Goal: Information Seeking & Learning: Find specific page/section

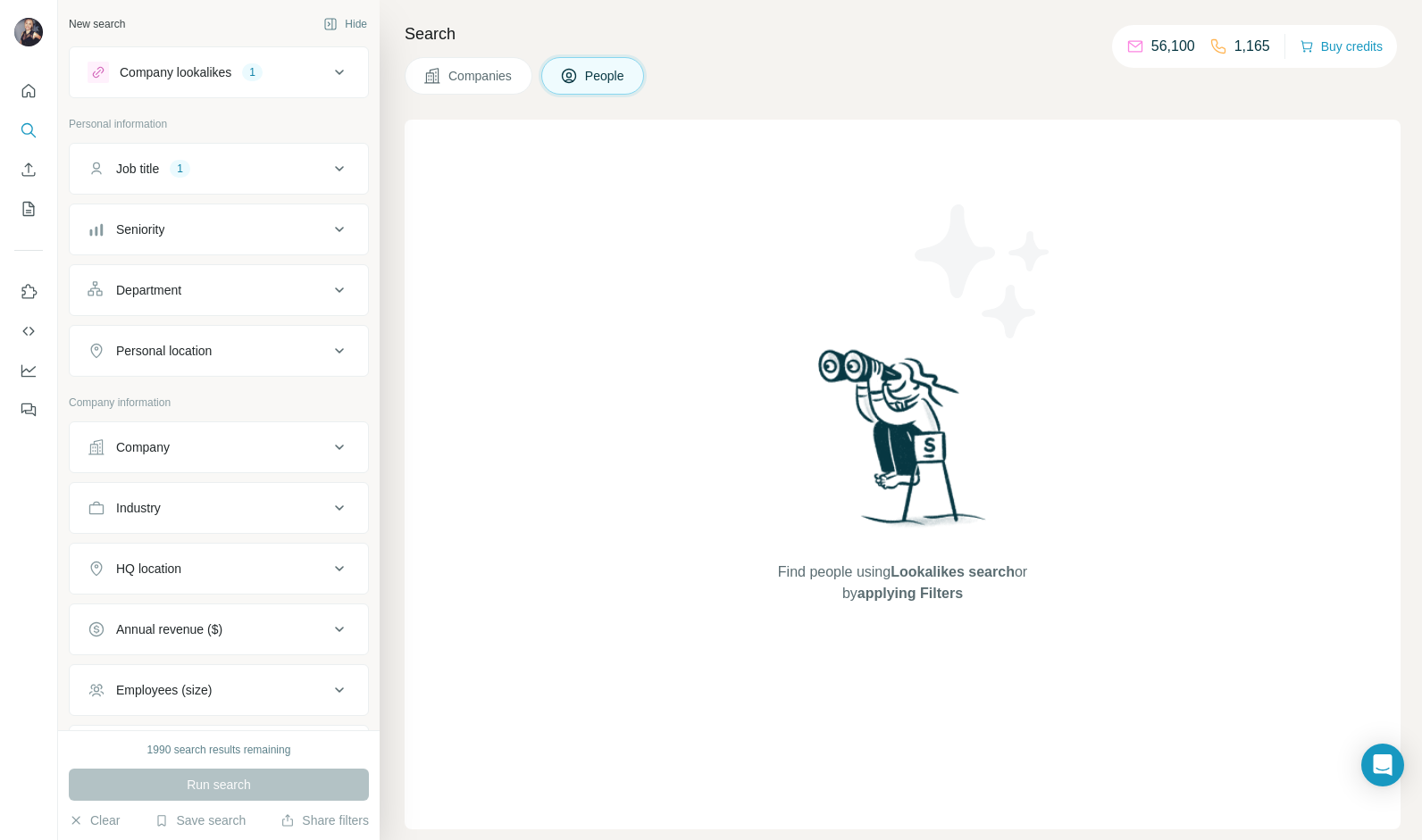
click at [329, 164] on icon at bounding box center [340, 169] width 21 height 21
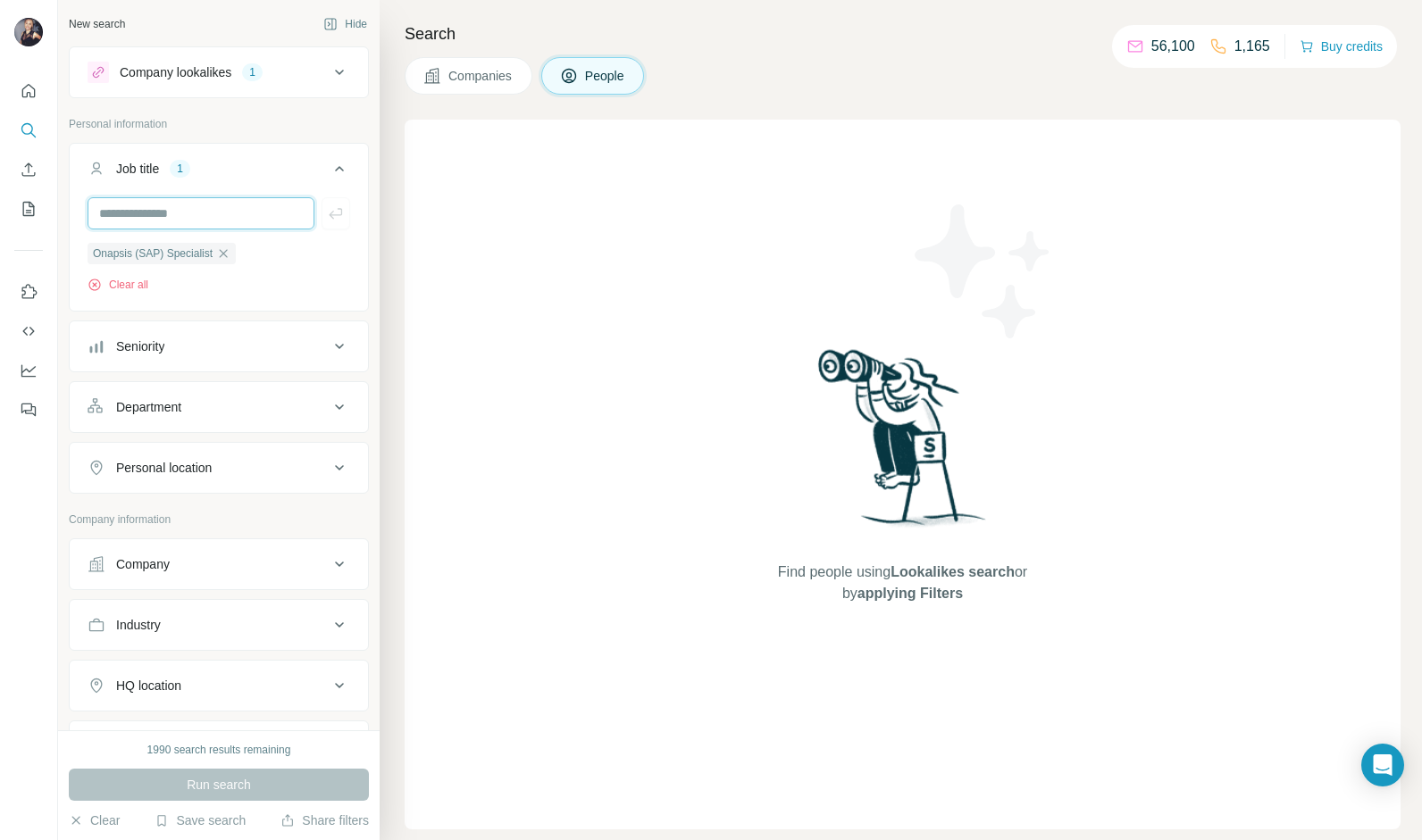
click at [247, 220] on input "text" at bounding box center [201, 213] width 227 height 32
click at [301, 161] on div "Job title 1" at bounding box center [208, 169] width 241 height 18
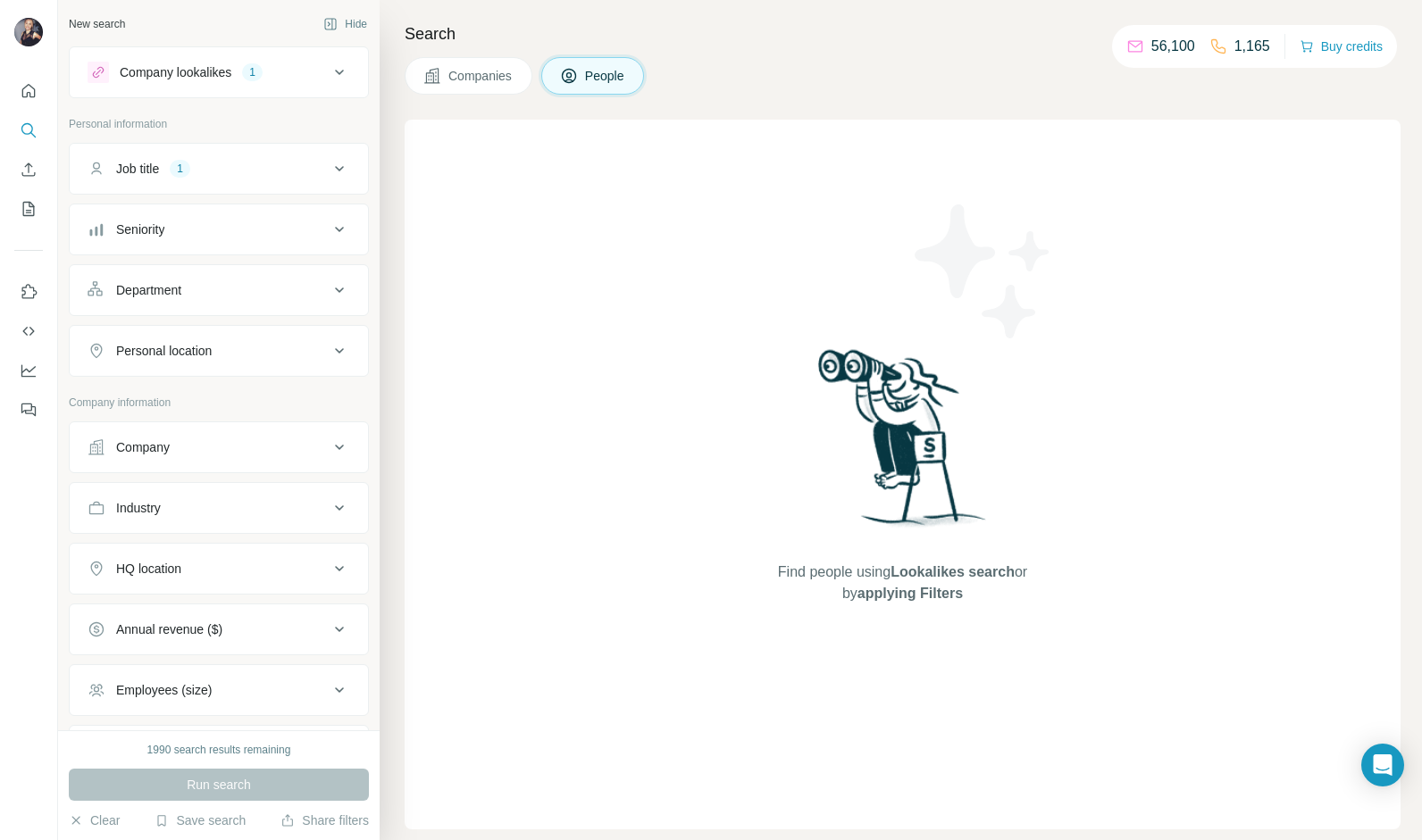
click at [545, 168] on div "Find people using Lookalikes search or by applying Filters" at bounding box center [903, 475] width 996 height 710
click at [497, 79] on span "Companies" at bounding box center [481, 76] width 65 height 18
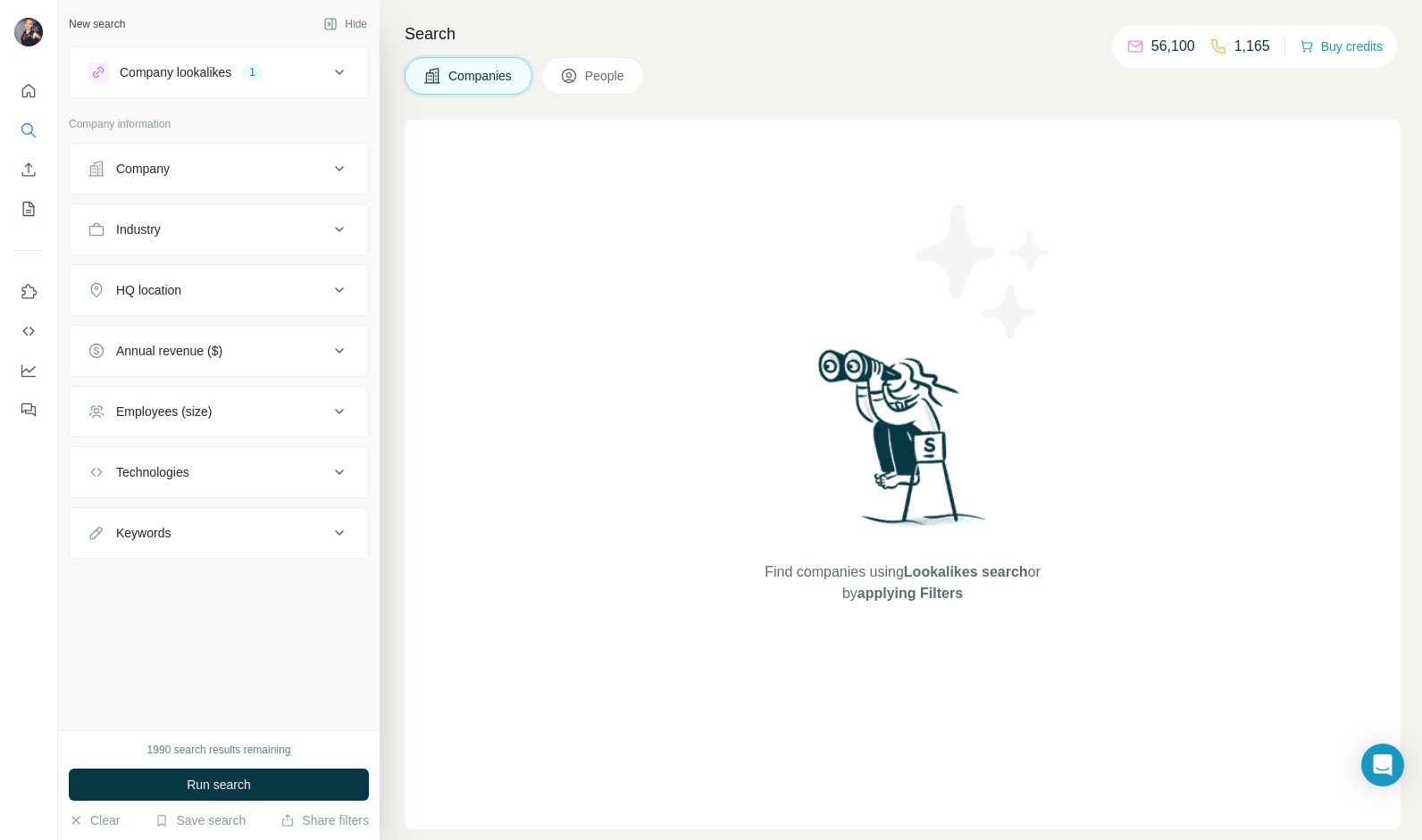
click at [598, 69] on span "People" at bounding box center [606, 76] width 41 height 18
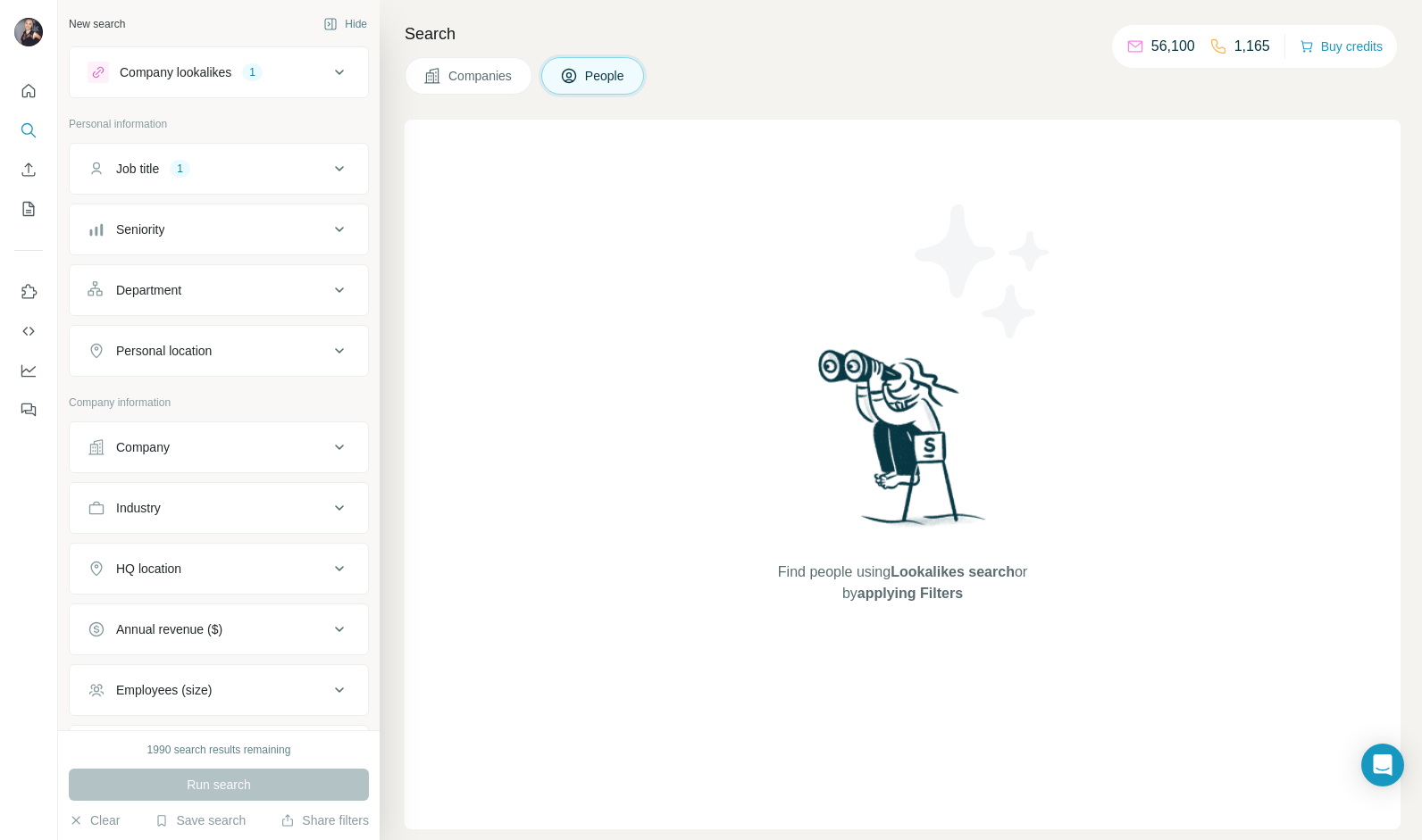
click at [268, 185] on button "Job title 1" at bounding box center [219, 169] width 299 height 43
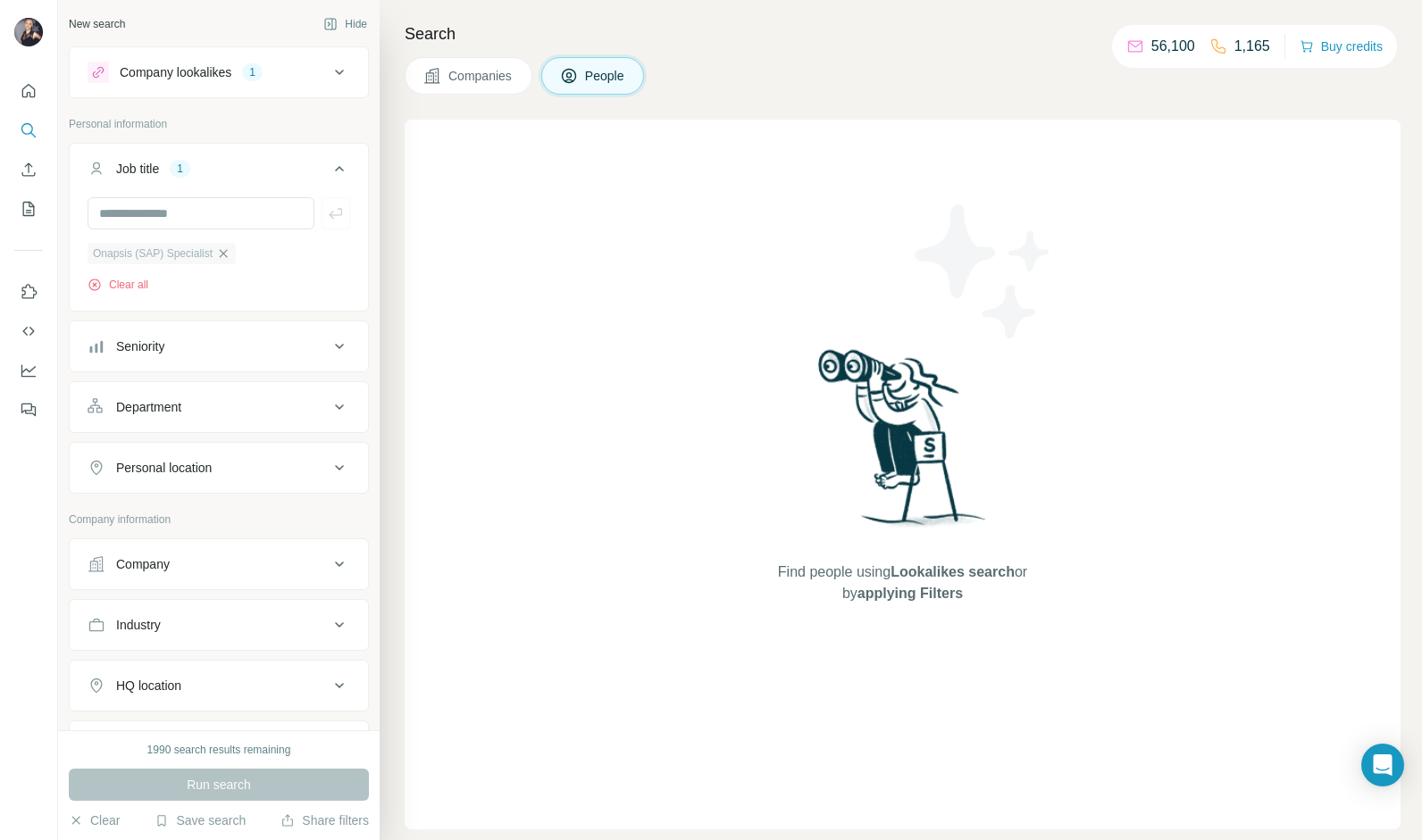
click at [227, 252] on icon "button" at bounding box center [223, 253] width 8 height 8
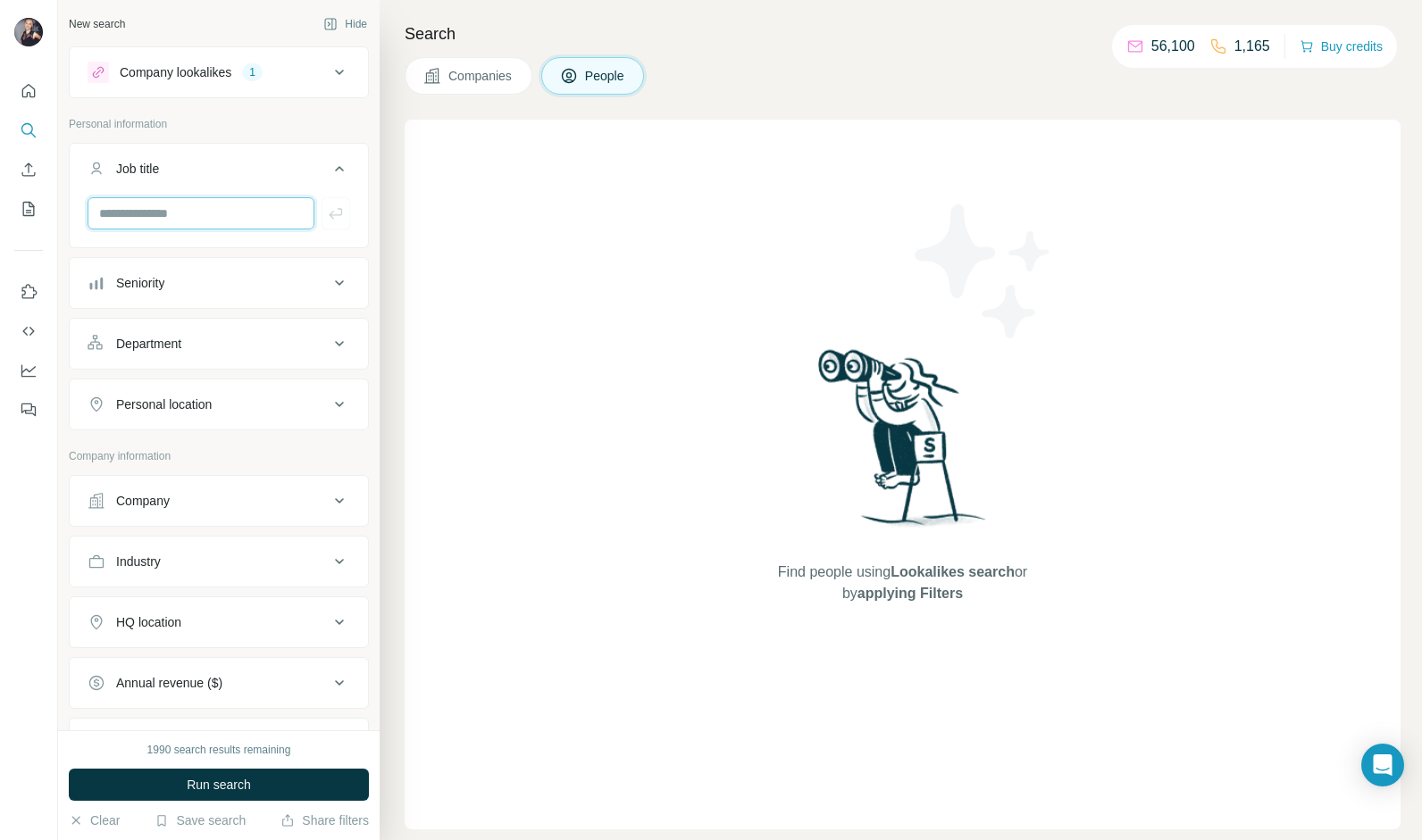
click at [204, 220] on input "text" at bounding box center [201, 213] width 227 height 32
type input "**********"
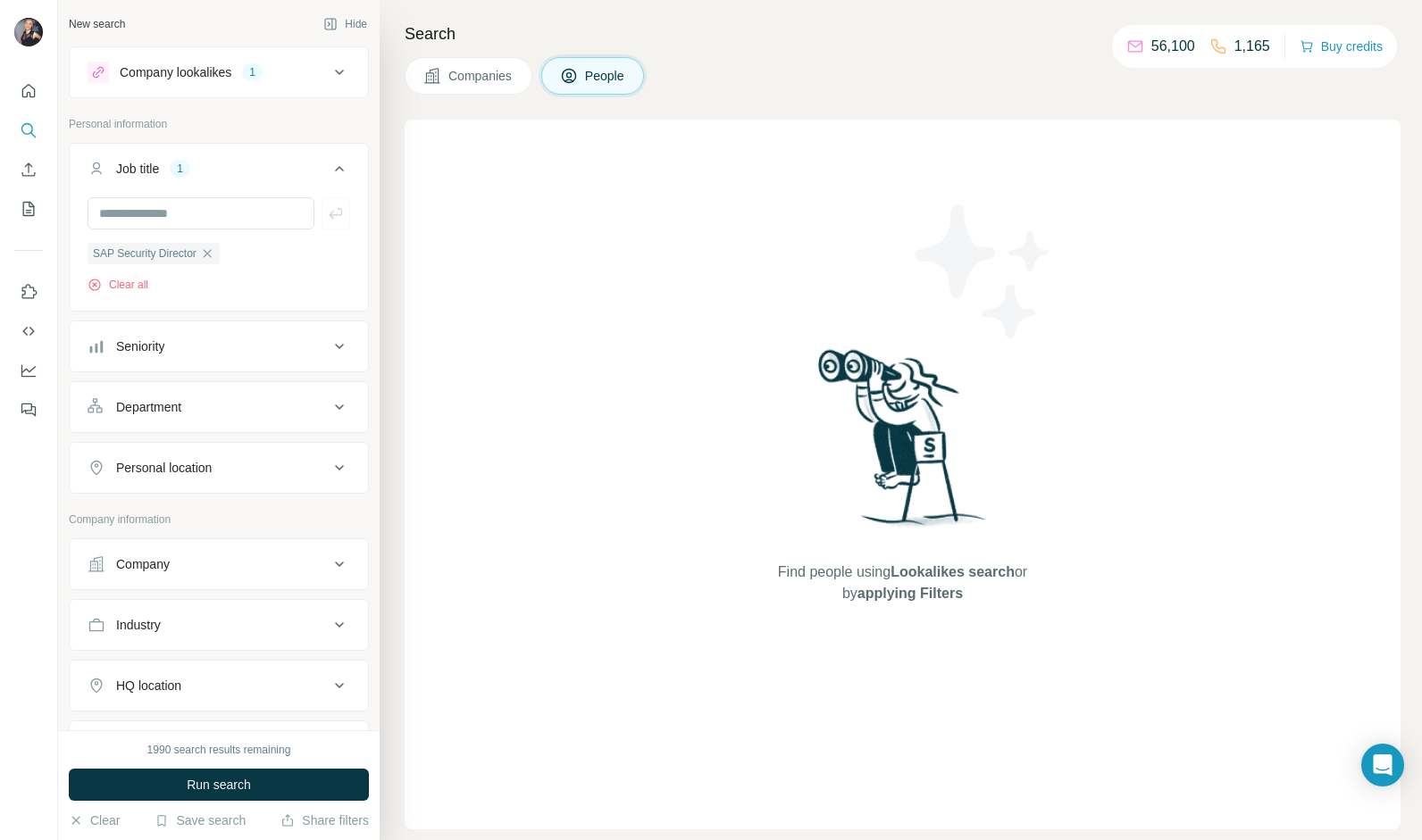
click at [227, 360] on button "Seniority" at bounding box center [219, 346] width 299 height 43
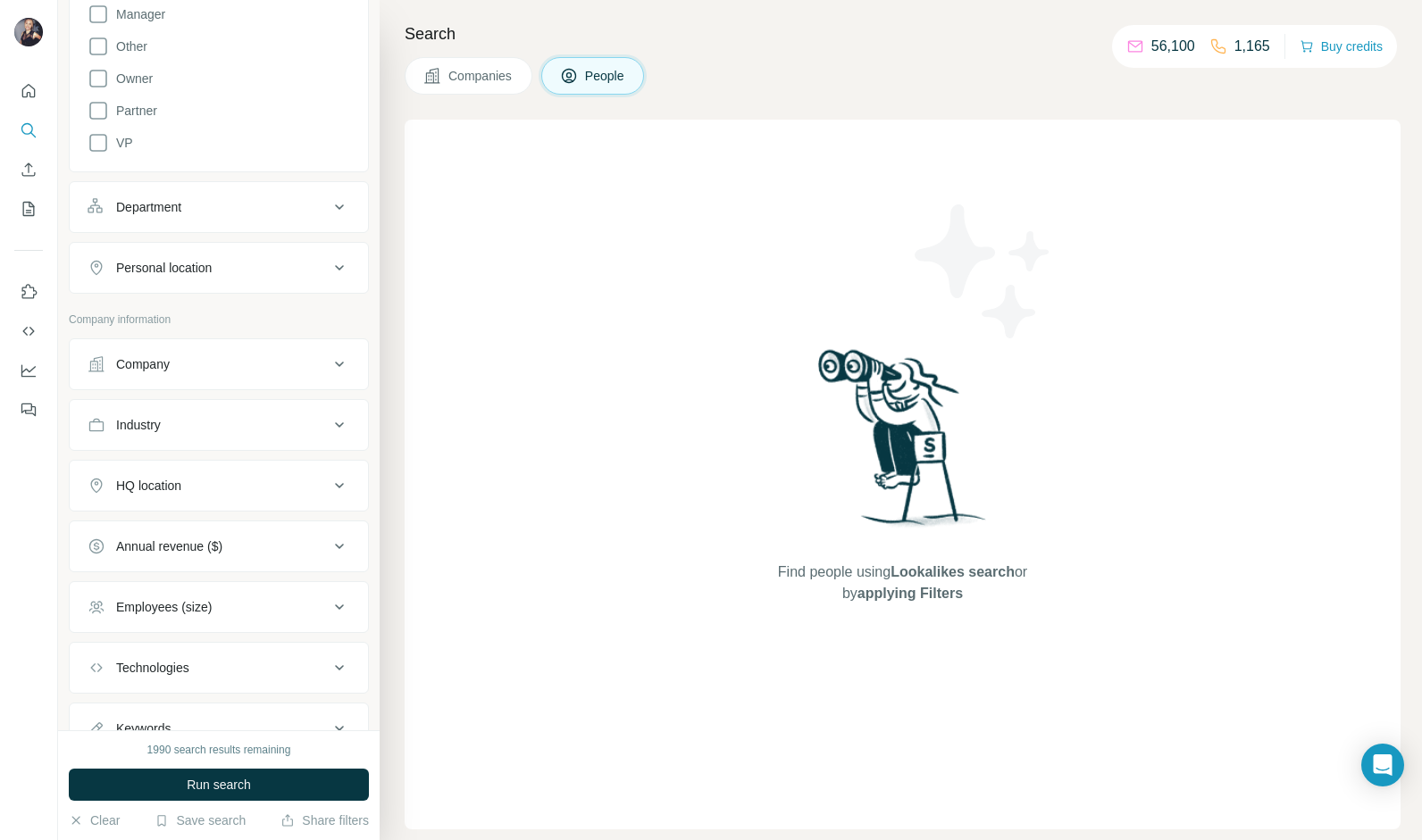
scroll to position [606, 0]
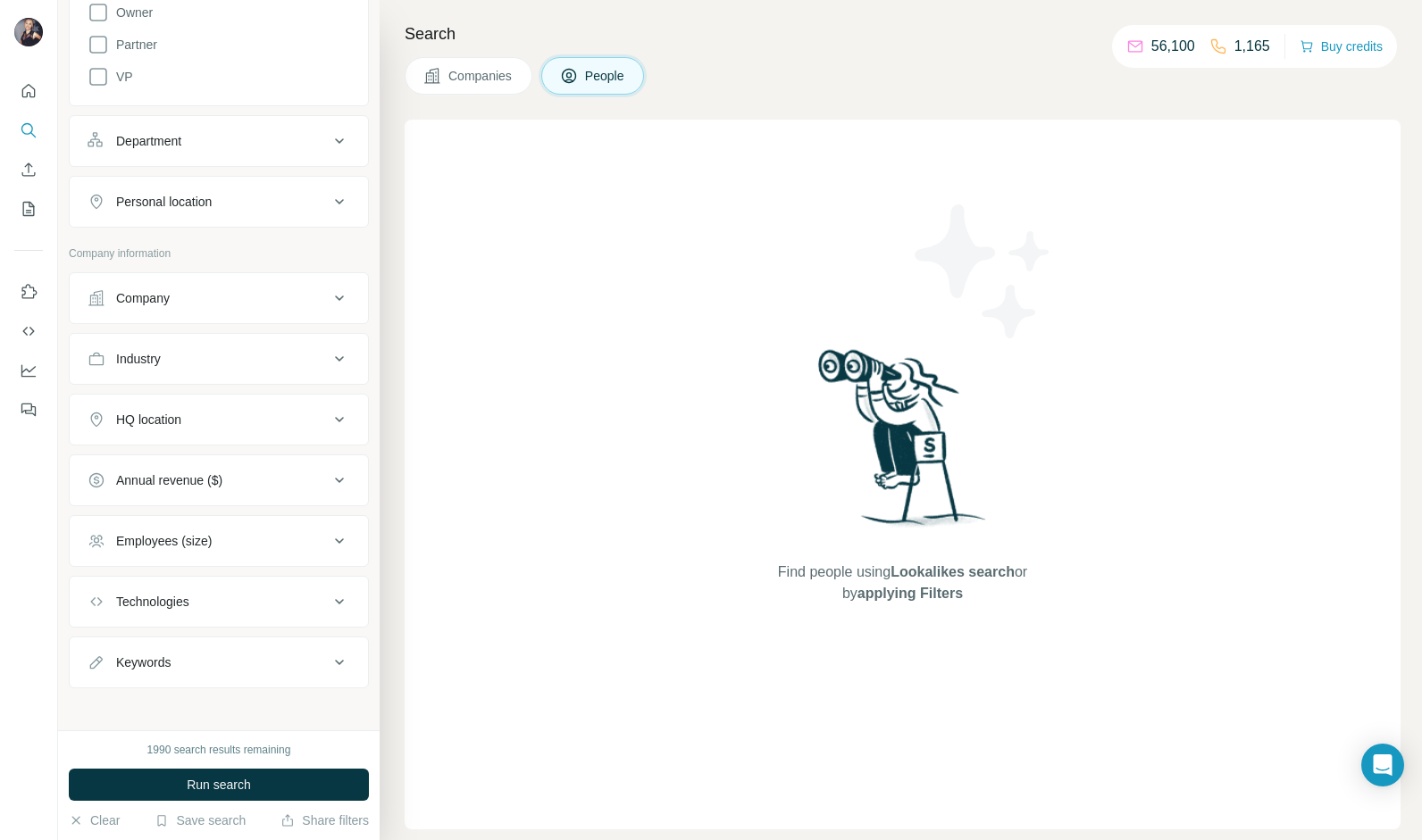
click at [329, 362] on icon at bounding box center [340, 359] width 21 height 21
click at [324, 398] on icon at bounding box center [331, 404] width 18 height 18
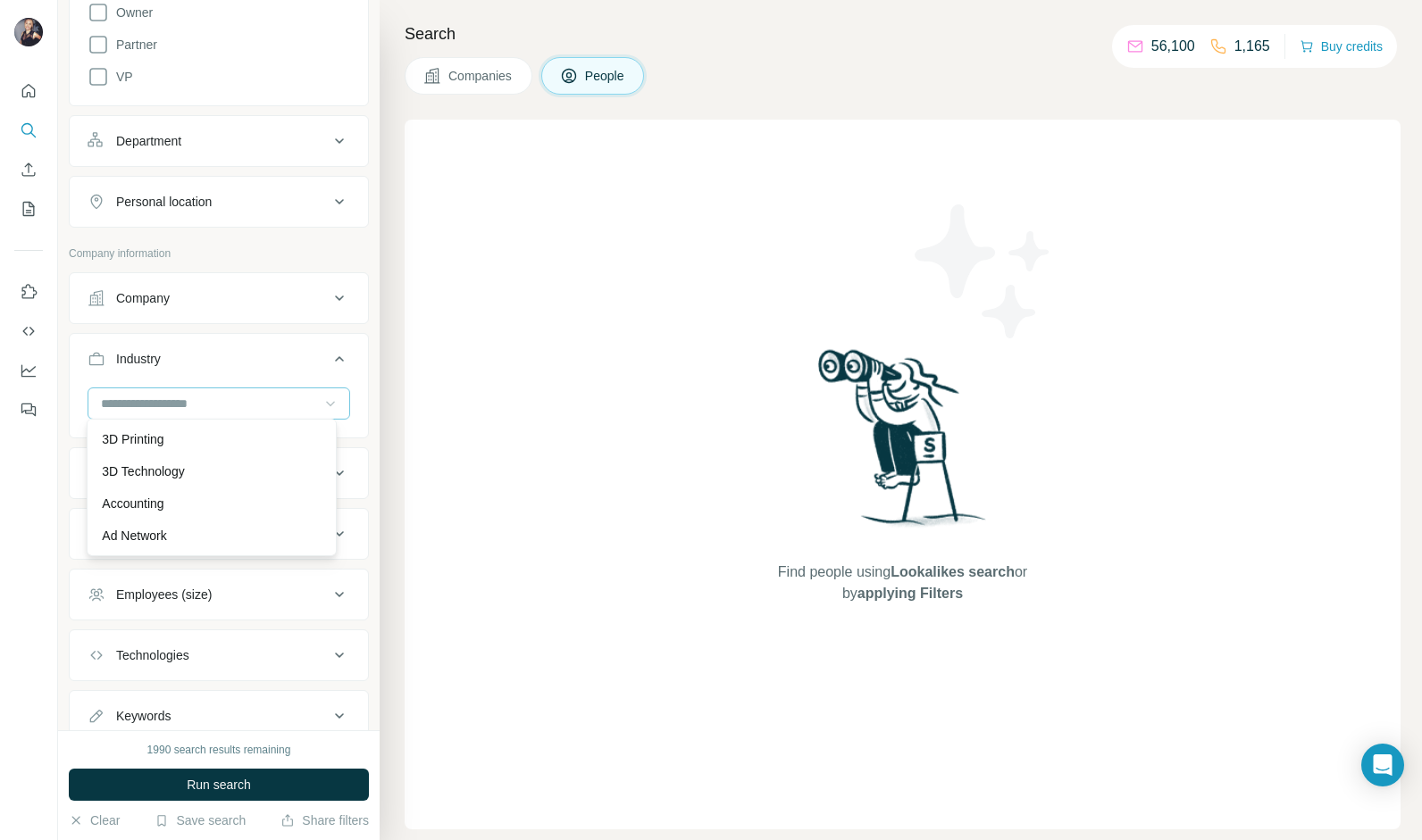
click at [324, 398] on icon at bounding box center [331, 404] width 18 height 18
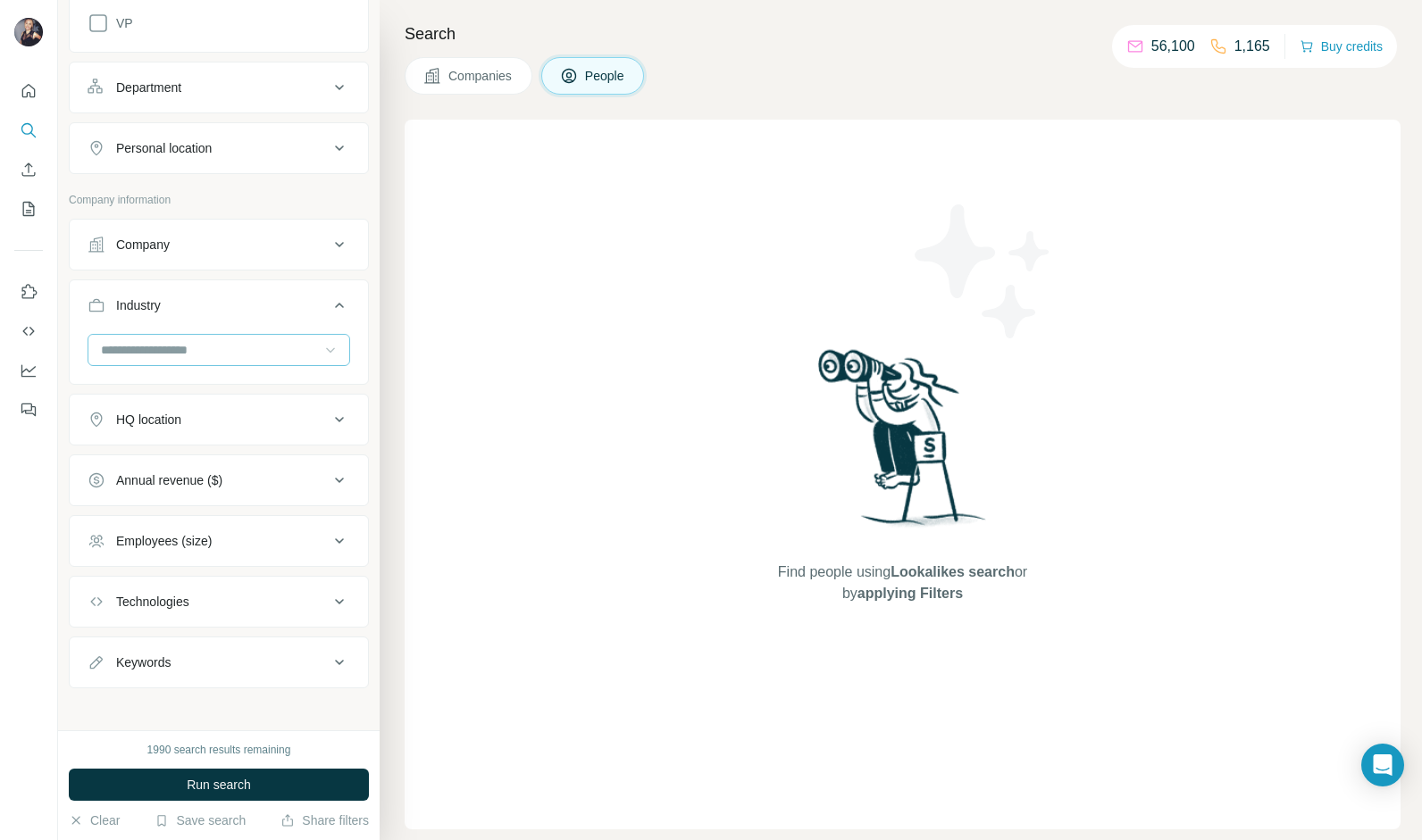
click at [276, 645] on button "Keywords" at bounding box center [219, 662] width 299 height 43
click at [276, 645] on button "Keywords" at bounding box center [219, 665] width 299 height 50
click at [216, 786] on span "Run search" at bounding box center [219, 785] width 64 height 18
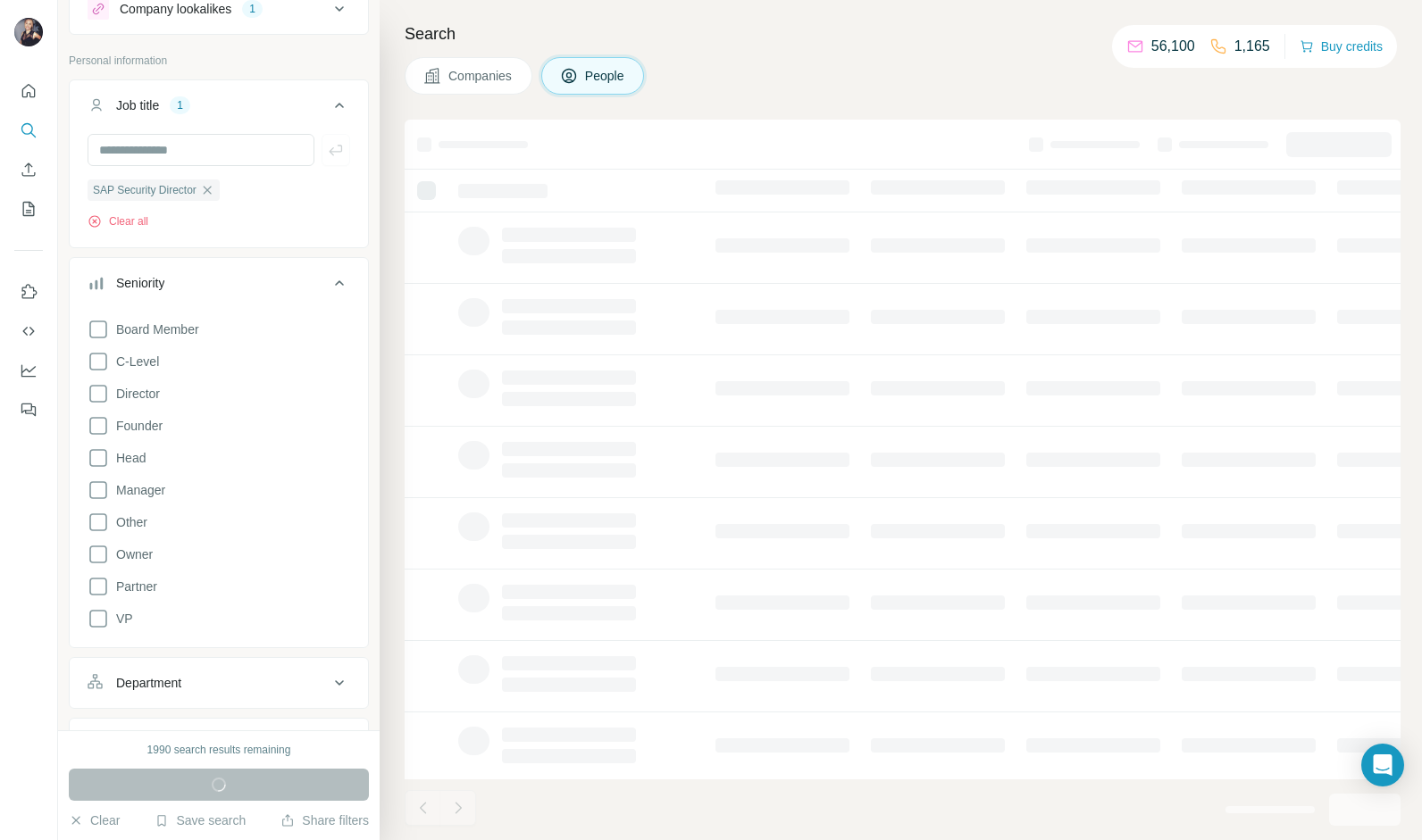
scroll to position [0, 0]
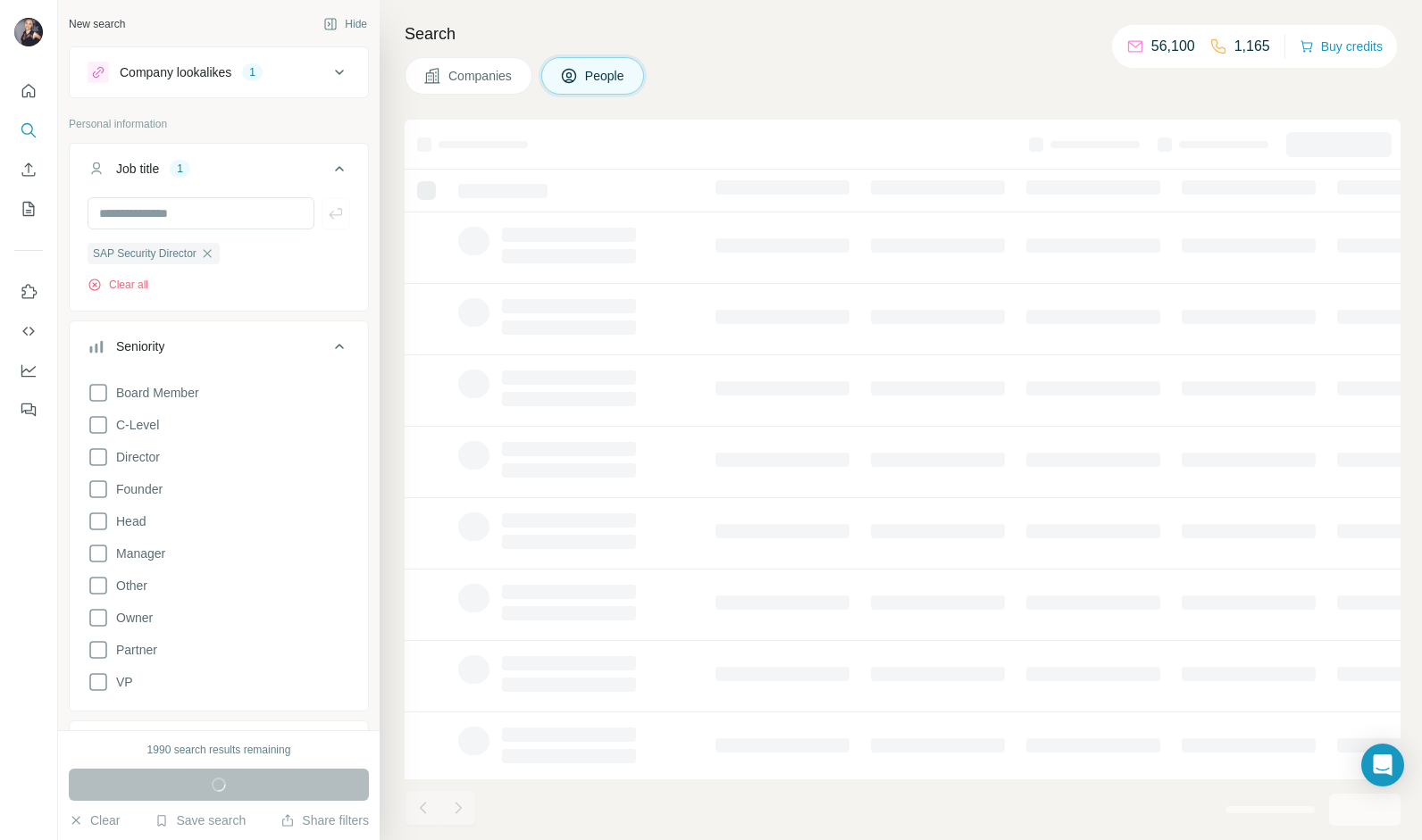
click at [329, 344] on icon at bounding box center [340, 346] width 21 height 21
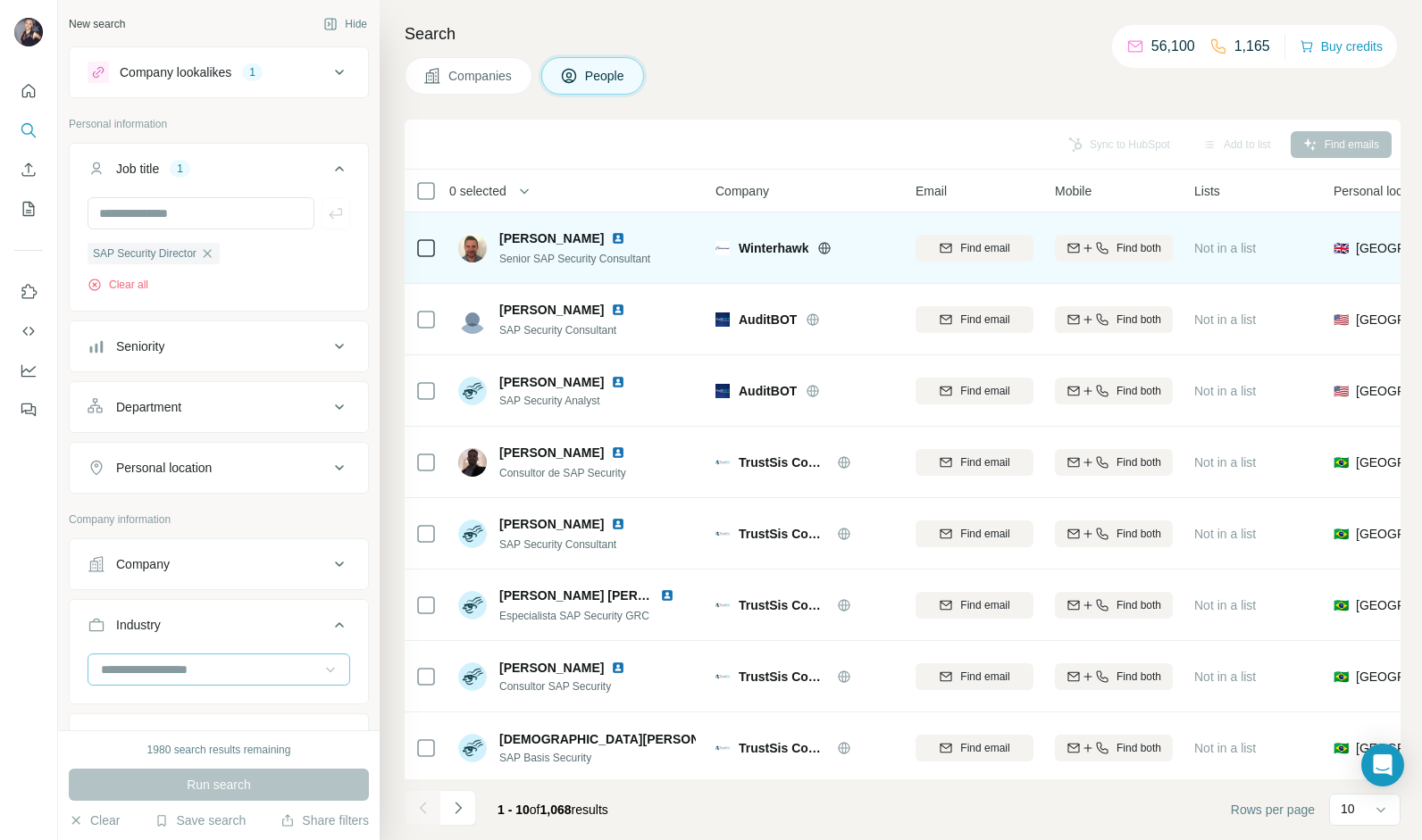
click at [827, 250] on icon at bounding box center [825, 248] width 15 height 15
